Goal: Task Accomplishment & Management: Manage account settings

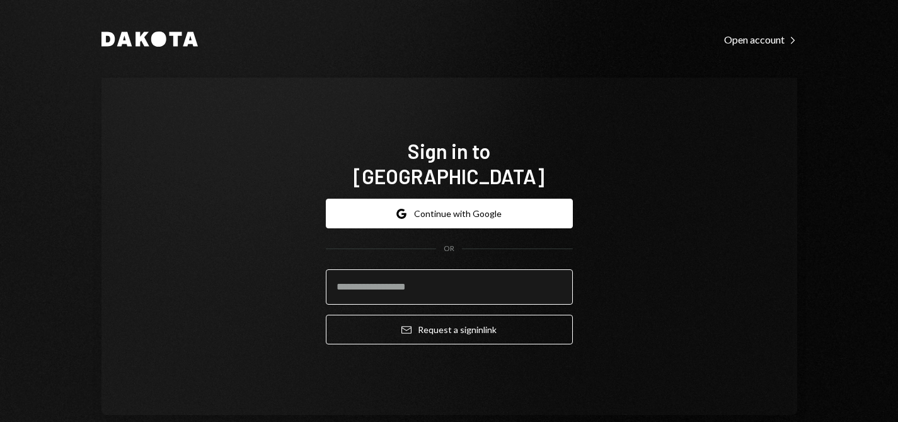
click at [491, 269] on input "email" at bounding box center [449, 286] width 247 height 35
type input "**********"
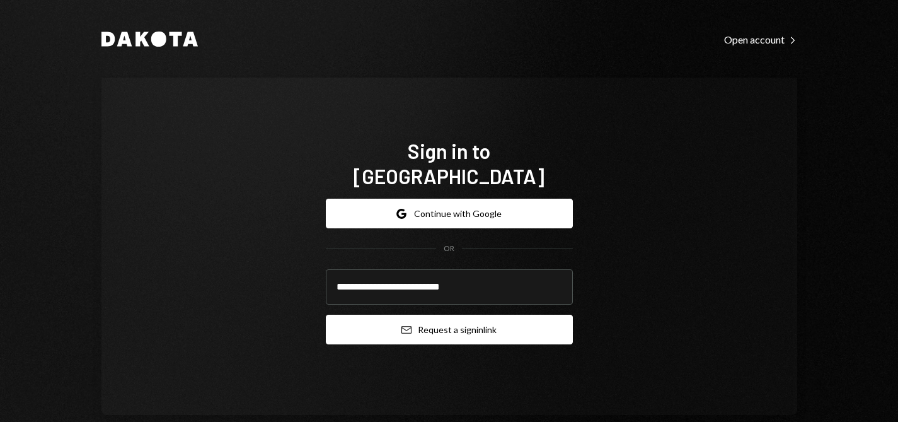
click at [443, 314] on button "Email Request a sign in link" at bounding box center [449, 329] width 247 height 30
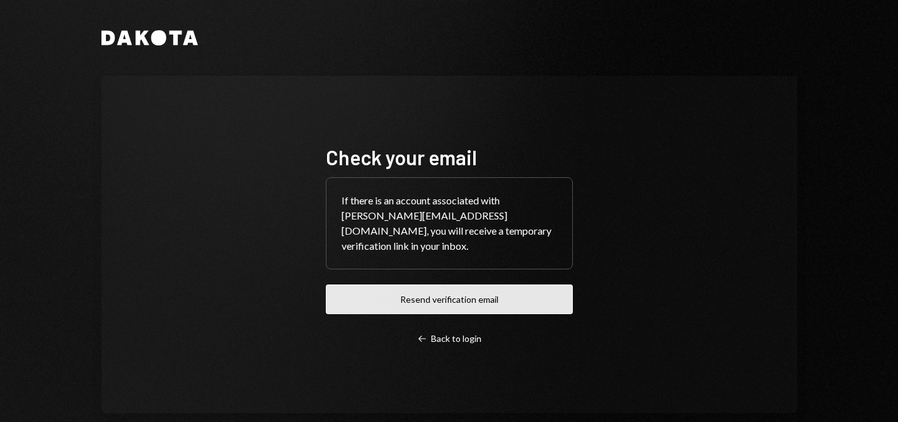
click at [500, 292] on button "Resend verification email" at bounding box center [449, 299] width 247 height 30
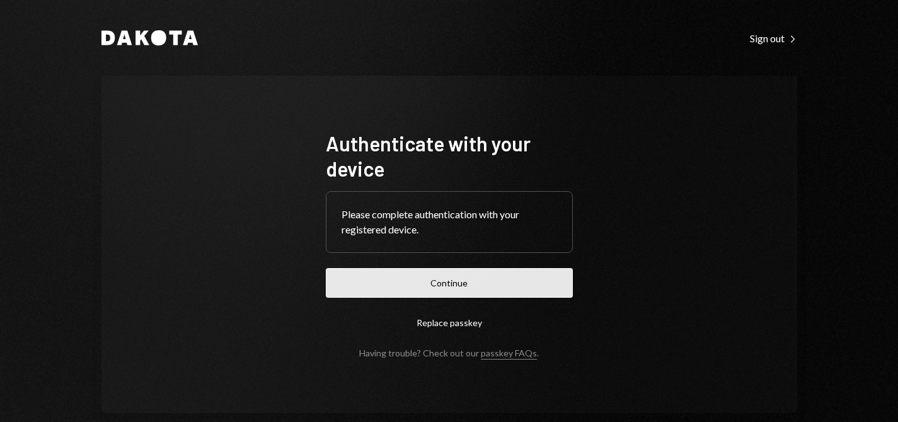
click at [480, 274] on button "Continue" at bounding box center [449, 283] width 247 height 30
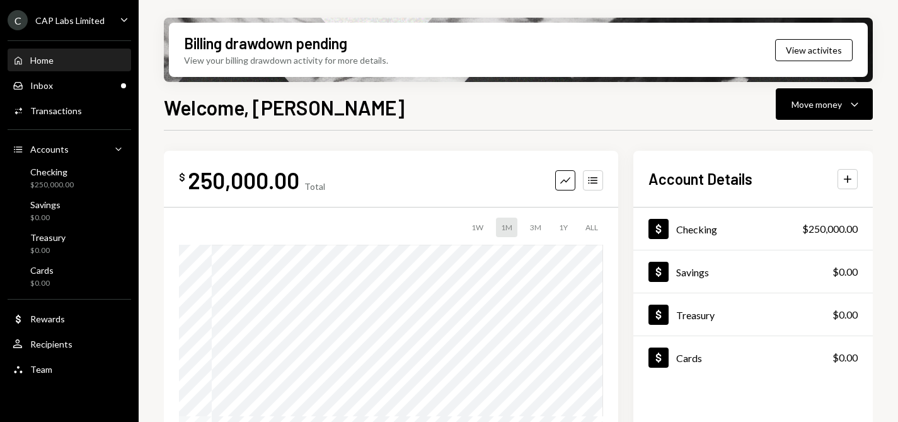
click at [105, 18] on div "C CAP Labs Limited Caret Down" at bounding box center [69, 20] width 139 height 20
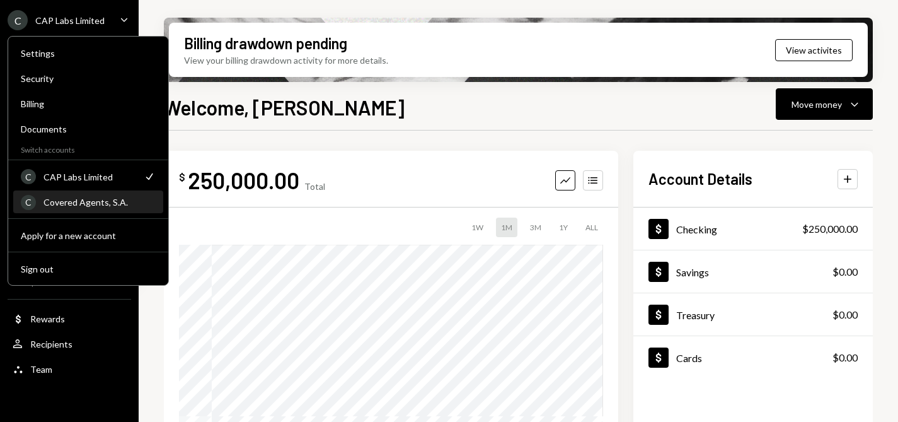
click at [86, 201] on div "Covered Agents, S.A." at bounding box center [99, 202] width 112 height 11
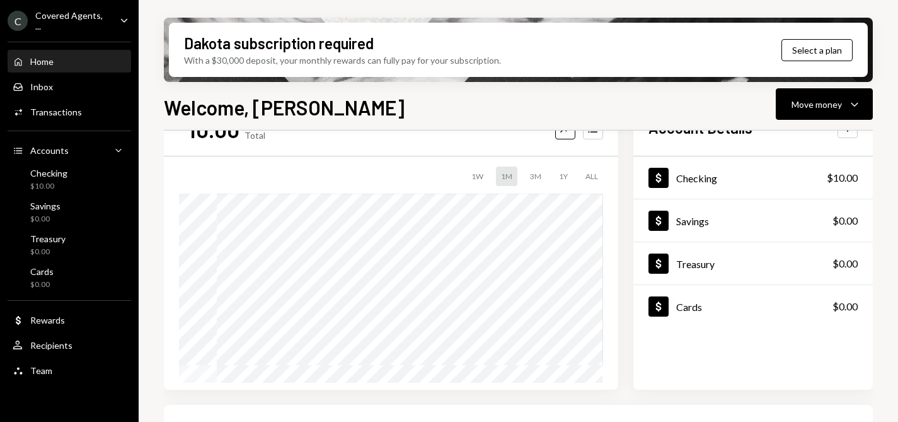
scroll to position [176, 0]
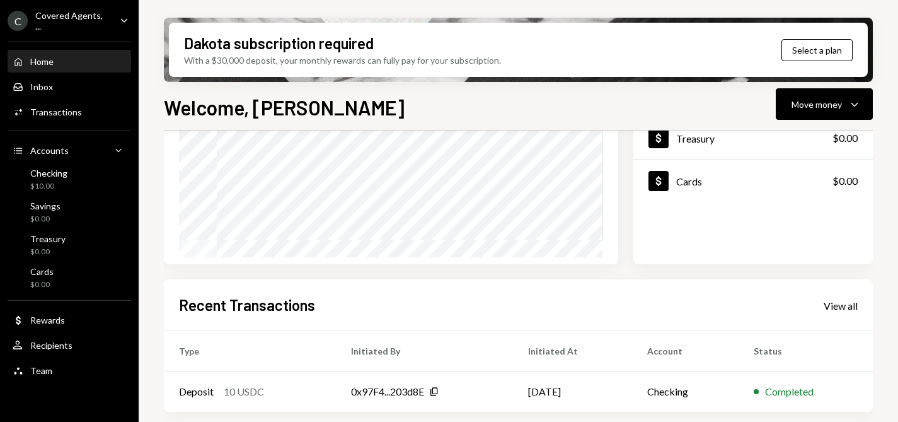
click at [125, 30] on div "C Covered Agents, ... Caret Down" at bounding box center [69, 20] width 139 height 21
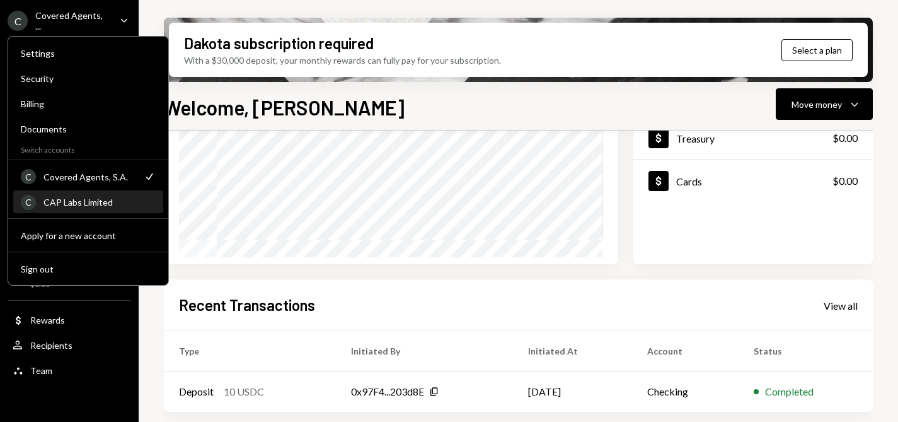
click at [122, 202] on div "CAP Labs Limited" at bounding box center [99, 202] width 112 height 11
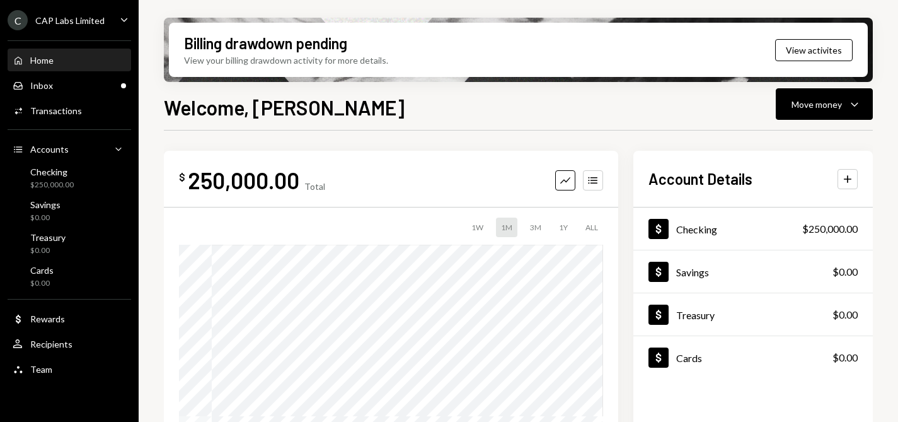
click at [125, 16] on icon "Caret Down" at bounding box center [124, 20] width 14 height 14
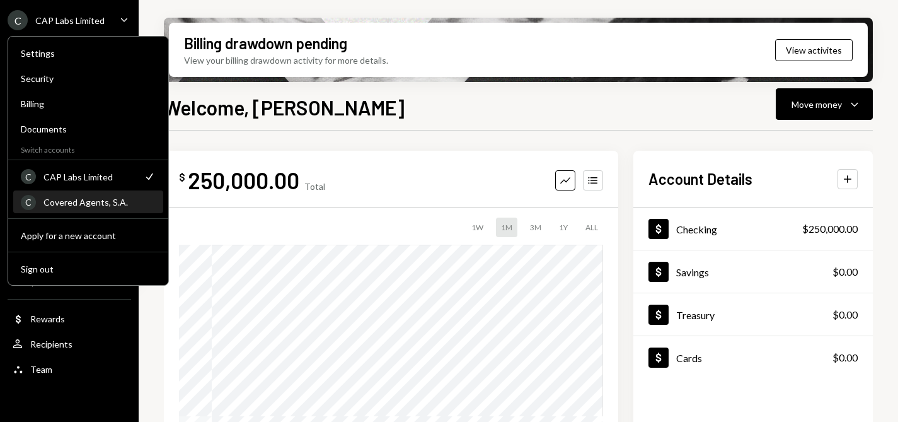
click at [95, 197] on div "Covered Agents, S.A." at bounding box center [99, 202] width 112 height 11
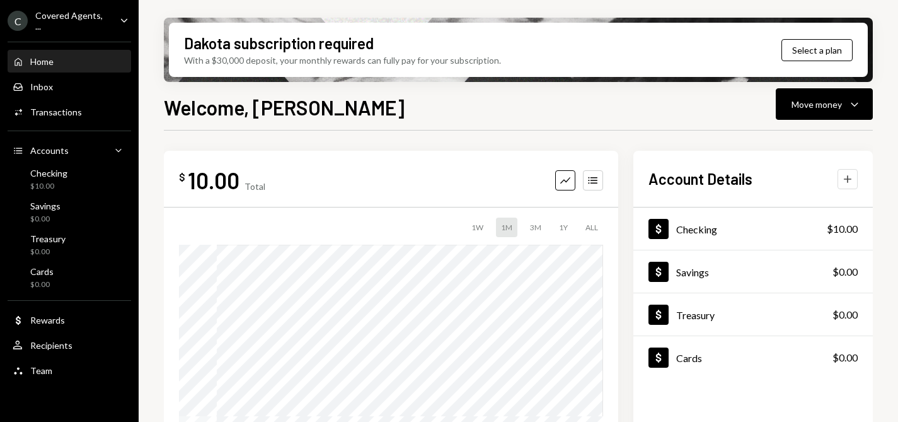
click at [855, 182] on button "Plus" at bounding box center [848, 179] width 20 height 20
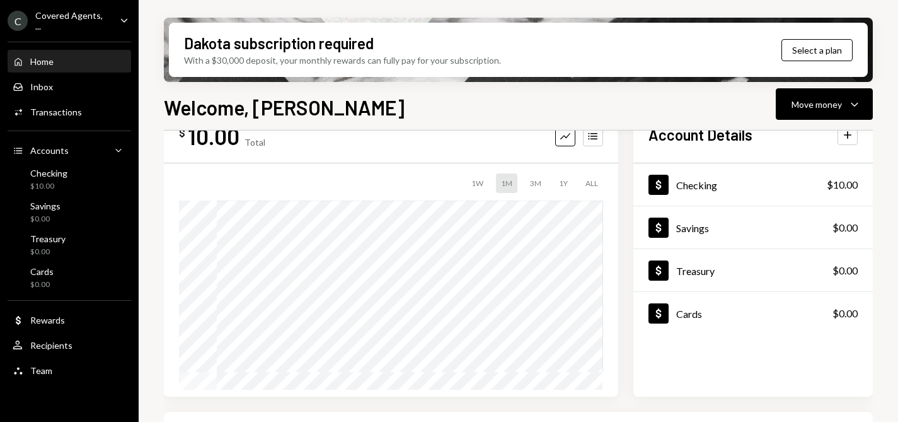
scroll to position [40, 0]
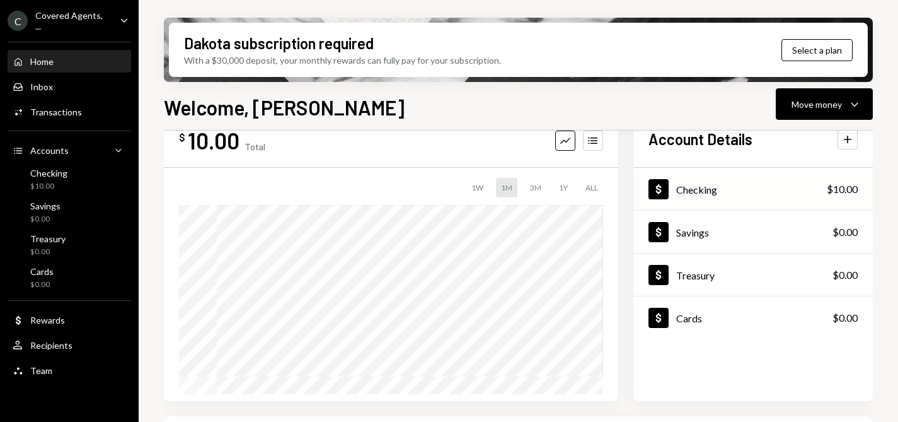
click at [688, 176] on div "Dollar Checking $10.00" at bounding box center [752, 189] width 239 height 41
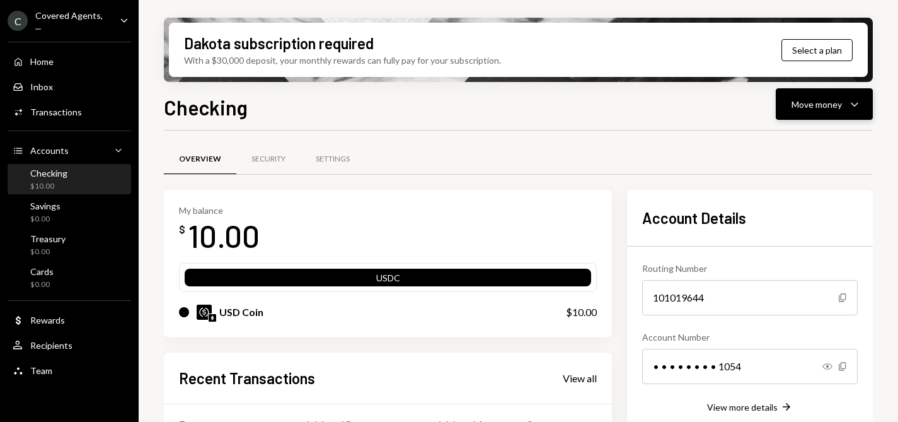
click at [798, 115] on button "Move money Caret Down" at bounding box center [824, 104] width 97 height 32
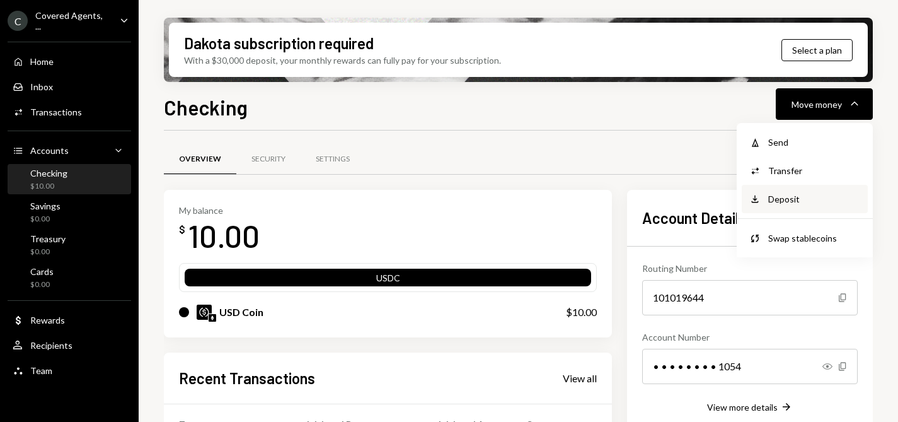
click at [802, 195] on div "Deposit" at bounding box center [814, 198] width 92 height 13
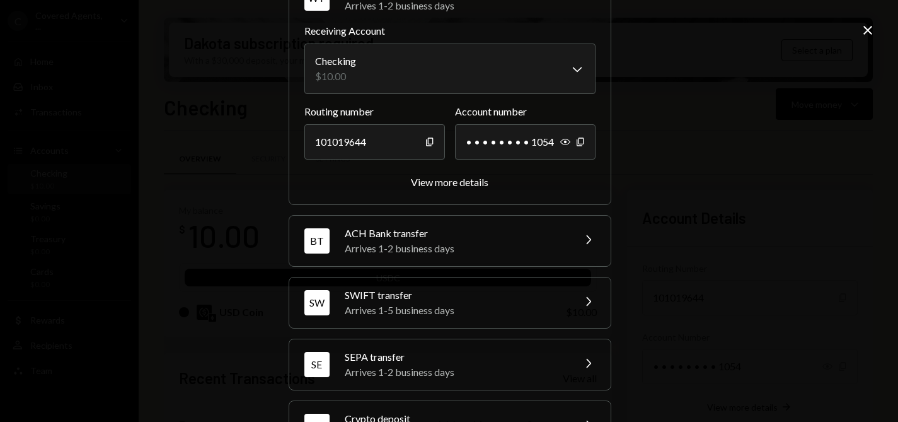
scroll to position [132, 0]
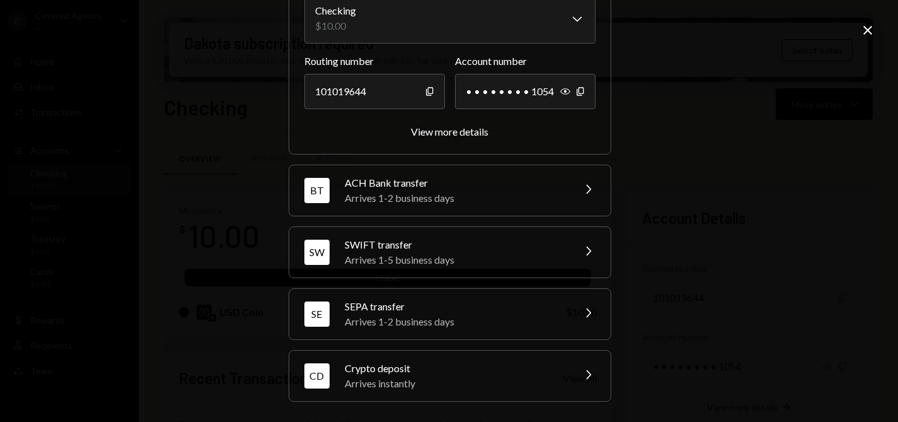
click at [447, 363] on div "Crypto deposit" at bounding box center [455, 367] width 221 height 15
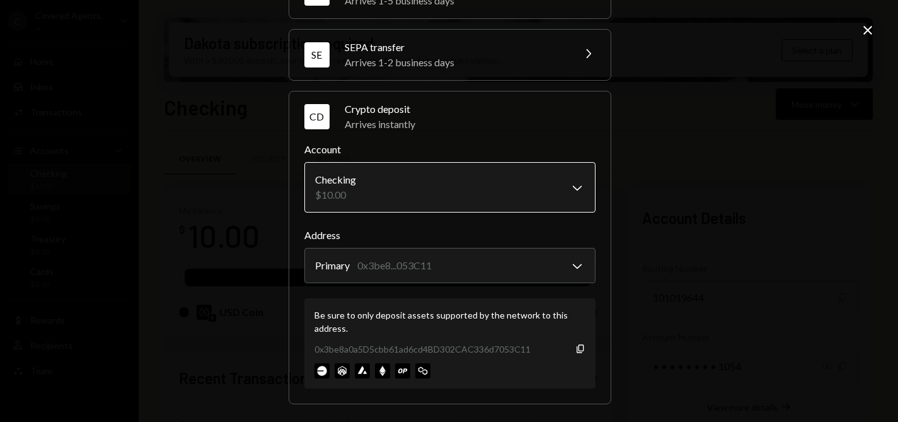
scroll to position [212, 0]
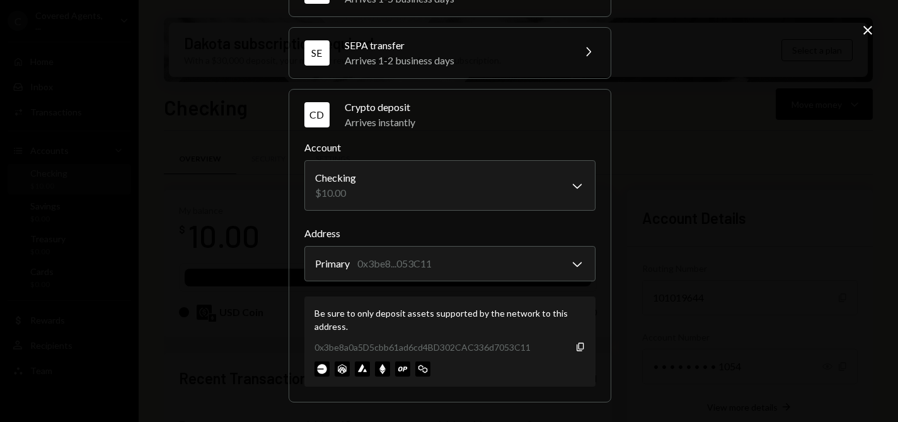
click at [711, 37] on div "**********" at bounding box center [449, 211] width 898 height 422
click at [869, 32] on icon at bounding box center [867, 30] width 9 height 9
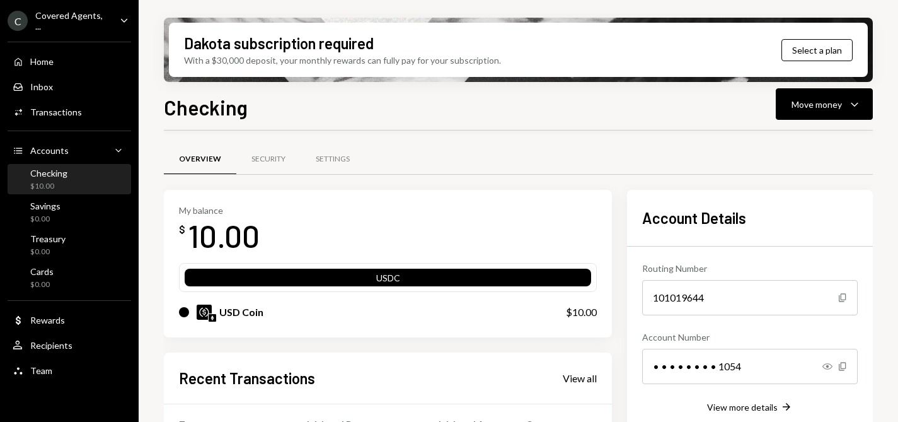
scroll to position [263, 0]
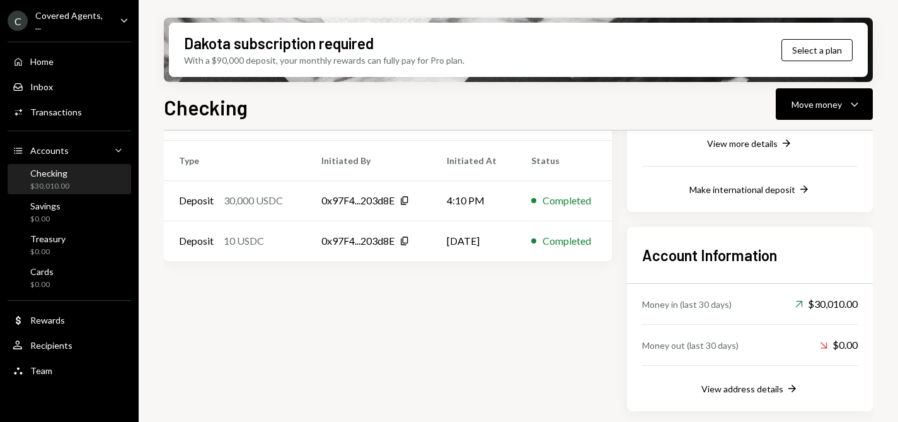
click at [86, 175] on div "Checking $30,010.00" at bounding box center [69, 180] width 113 height 24
